Goal: Information Seeking & Learning: Learn about a topic

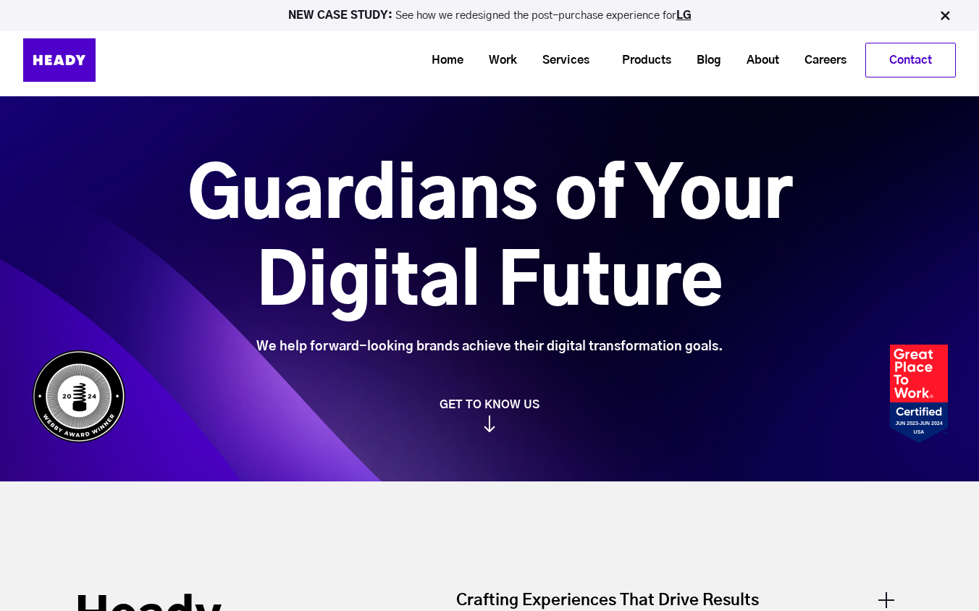
scroll to position [5, 0]
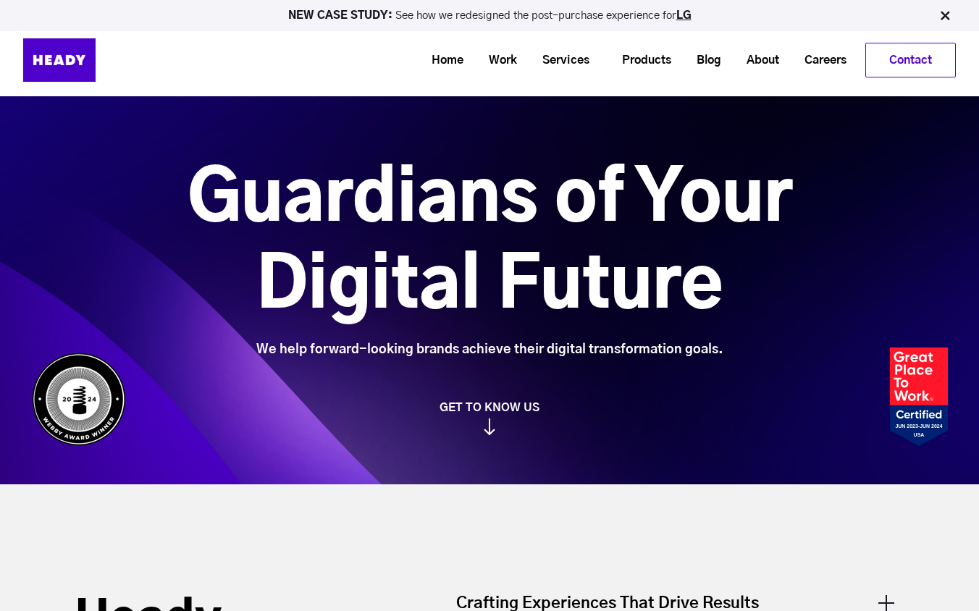
click at [489, 439] on div "Guardians of Your Digital Future We help forward-looking brands achieve their d…" at bounding box center [489, 239] width 979 height 489
click at [489, 435] on img at bounding box center [489, 426] width 12 height 17
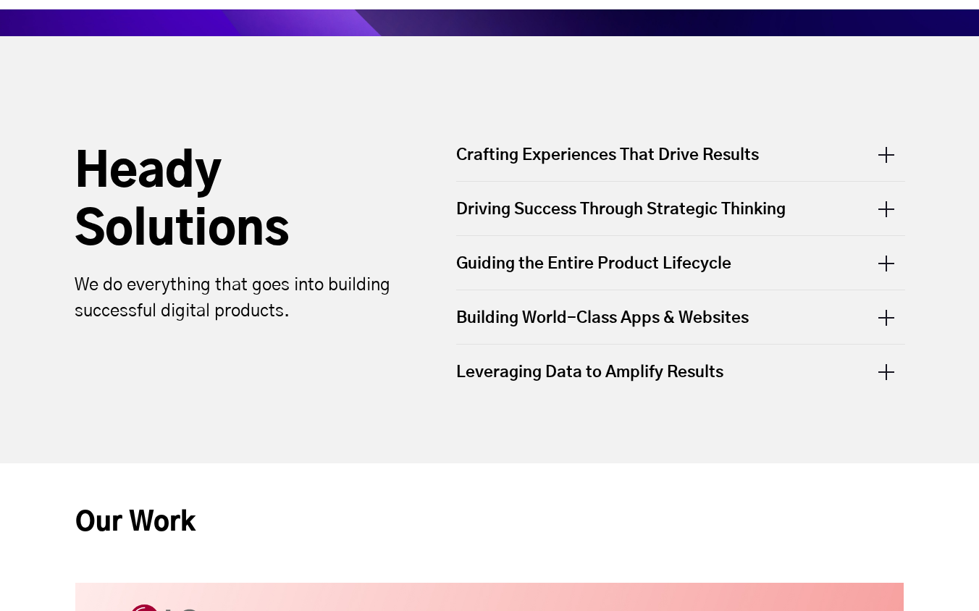
scroll to position [489, 0]
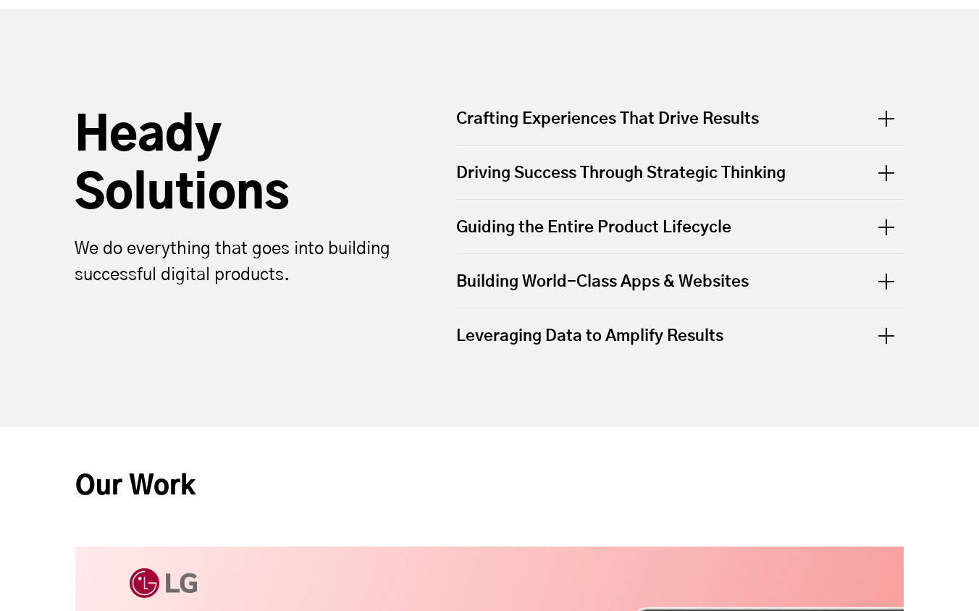
click at [565, 266] on div "Building World-Class Apps & Websites" at bounding box center [680, 281] width 449 height 54
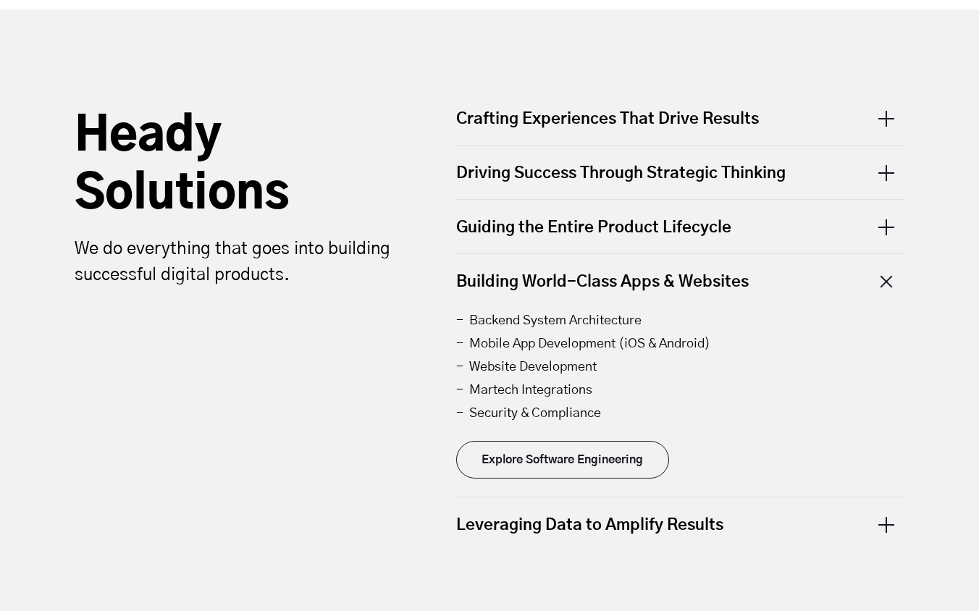
click at [564, 266] on div "Building World-Class Apps & Websites" at bounding box center [680, 281] width 449 height 54
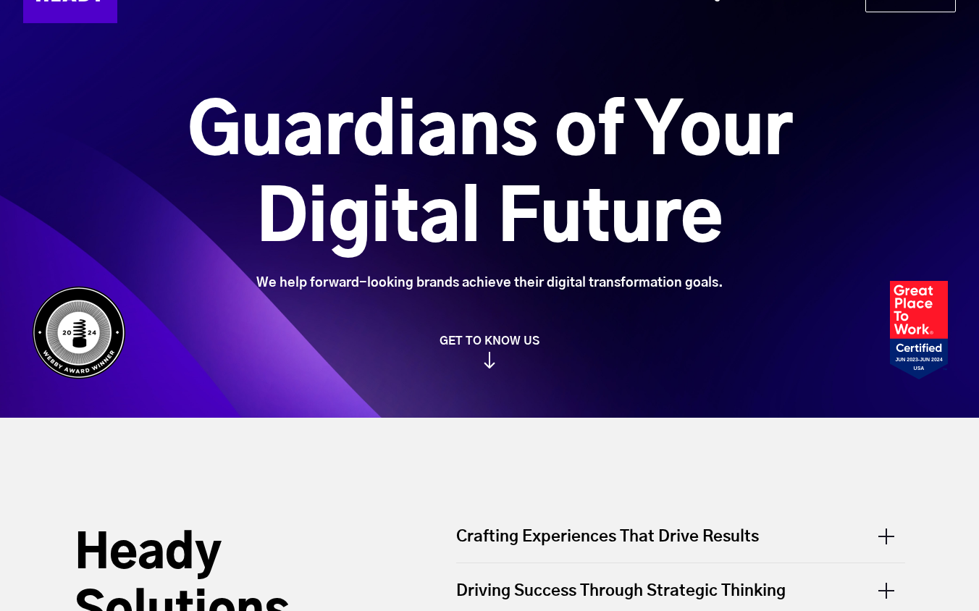
scroll to position [0, 0]
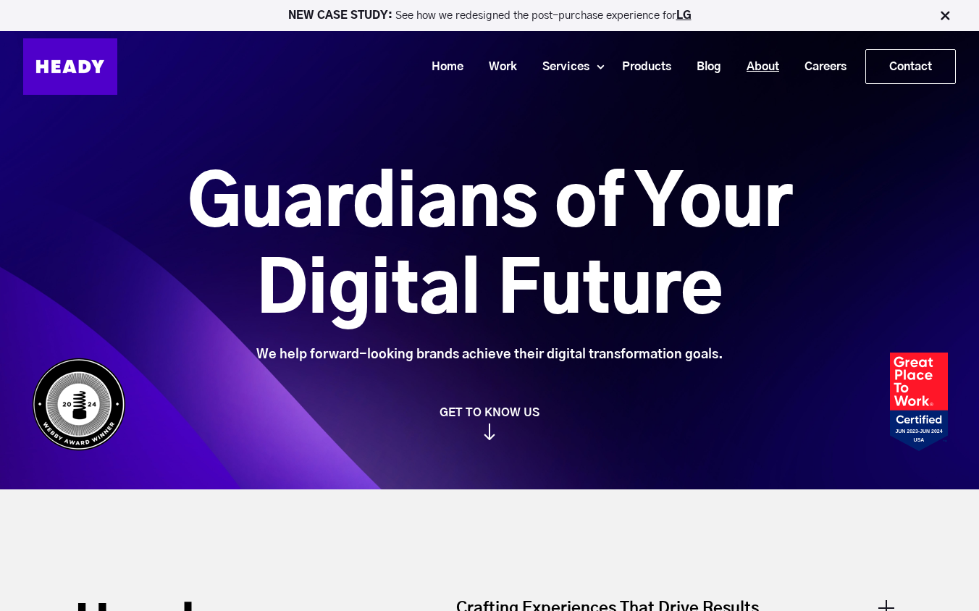
click at [751, 54] on link "About" at bounding box center [757, 67] width 58 height 27
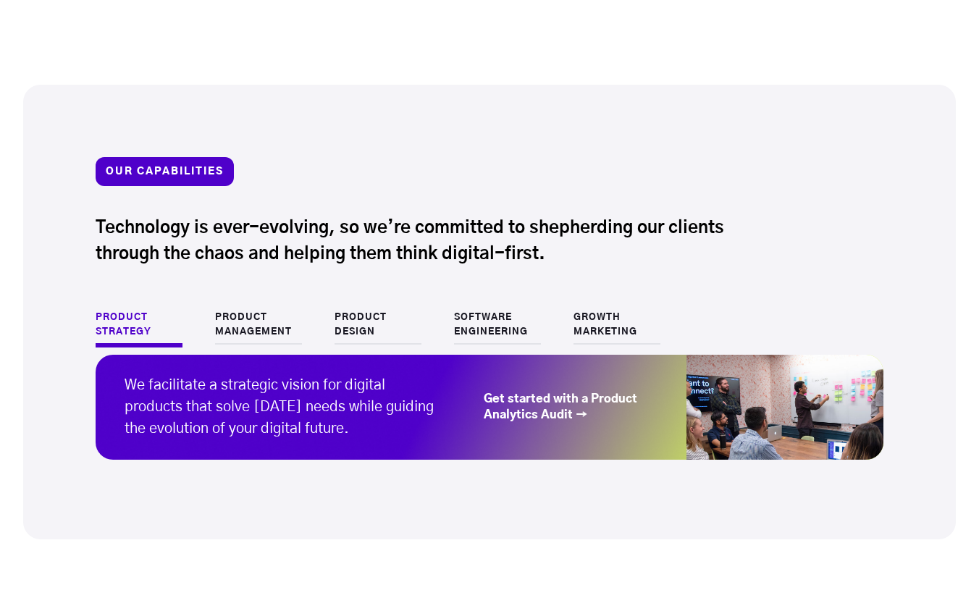
scroll to position [1359, 0]
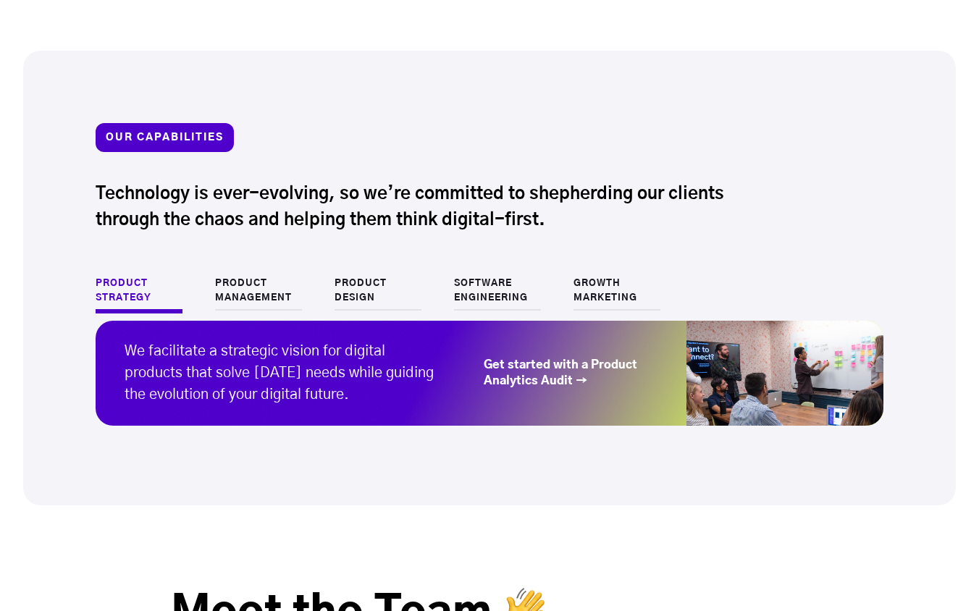
click at [236, 296] on link "Product Management" at bounding box center [258, 293] width 87 height 34
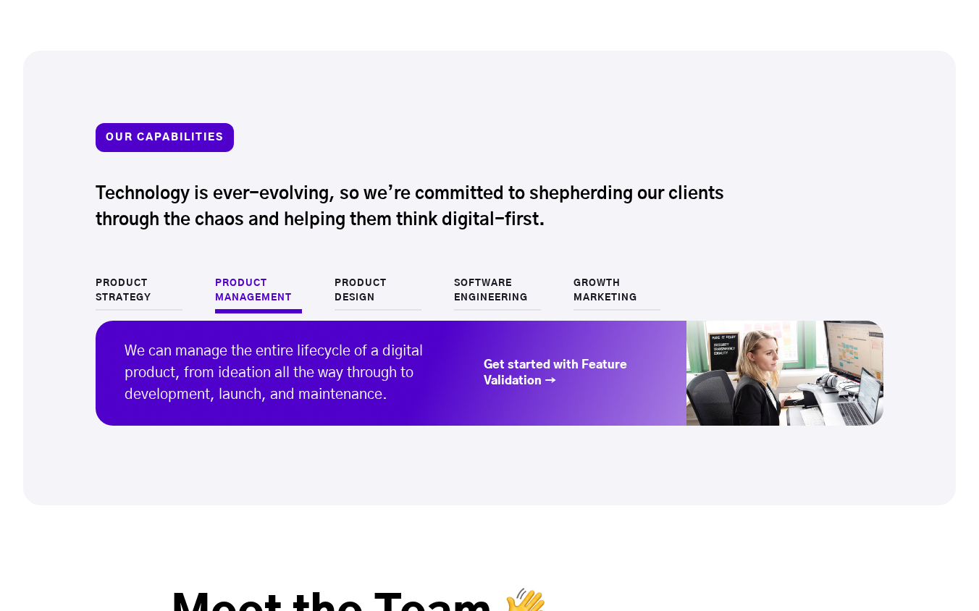
click at [413, 294] on link "Product Design" at bounding box center [377, 293] width 87 height 34
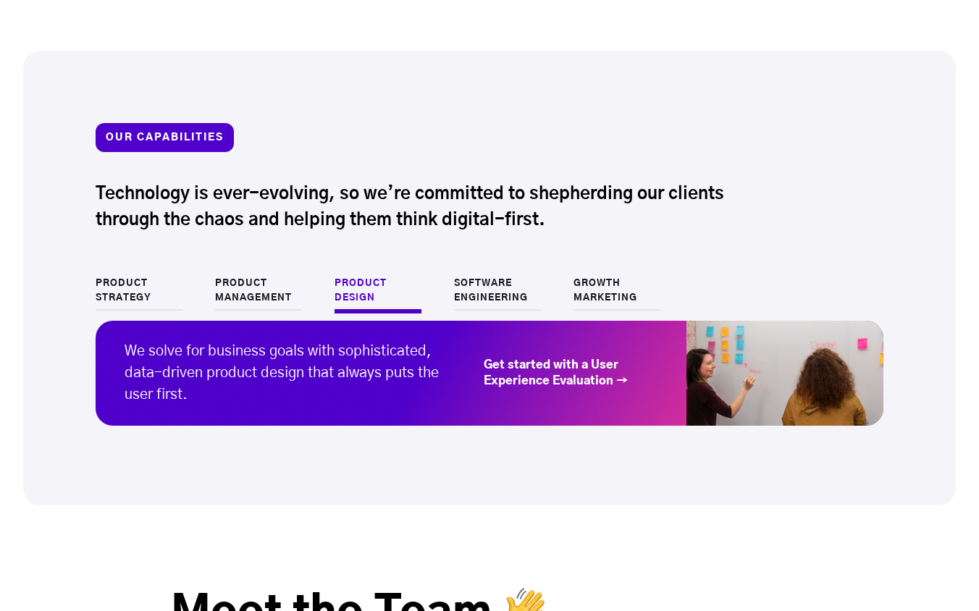
click at [472, 297] on link "Software Engineering" at bounding box center [497, 293] width 87 height 34
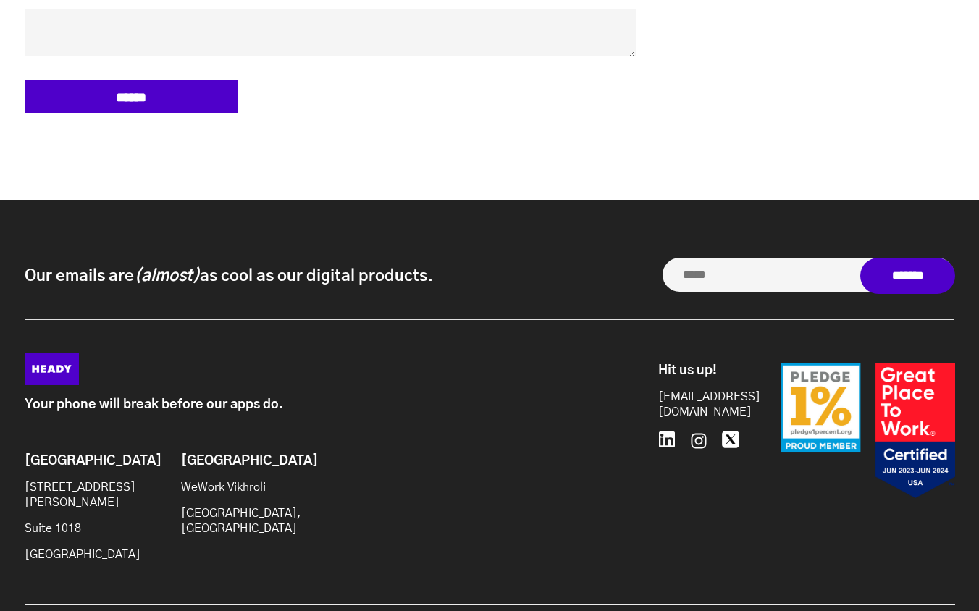
scroll to position [6789, 0]
